Goal: Find specific page/section: Find specific page/section

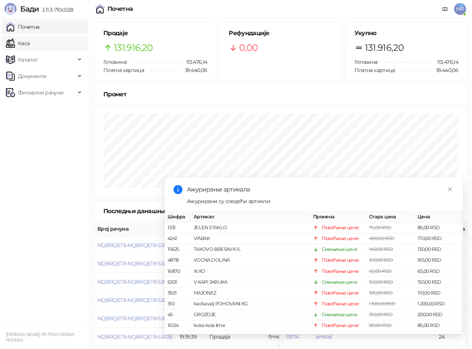
click at [24, 44] on link "Каса" at bounding box center [17, 43] width 23 height 15
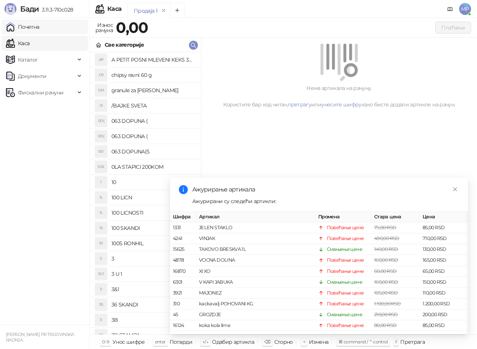
click at [37, 28] on link "Почетна" at bounding box center [23, 26] width 34 height 15
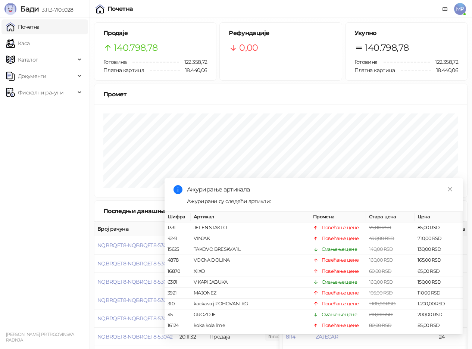
drag, startPoint x: 17, startPoint y: 41, endPoint x: 25, endPoint y: 25, distance: 18.7
click at [17, 40] on link "Каса" at bounding box center [17, 43] width 23 height 15
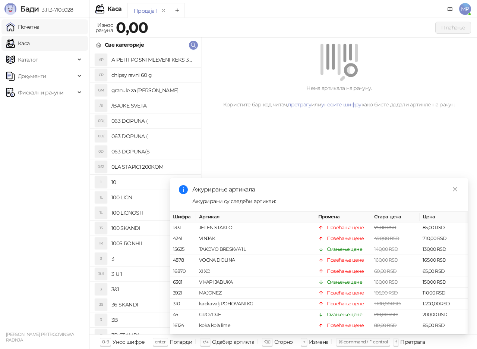
click at [26, 27] on link "Почетна" at bounding box center [23, 26] width 34 height 15
